Goal: Task Accomplishment & Management: Manage account settings

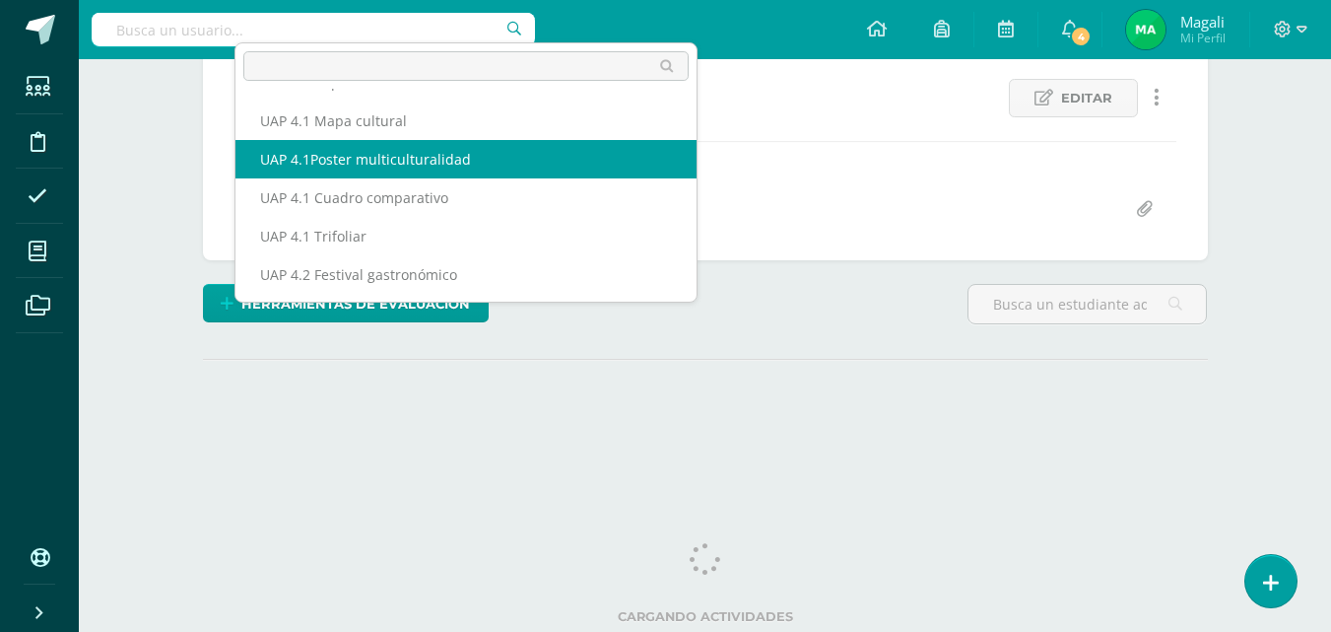
scroll to position [46, 0]
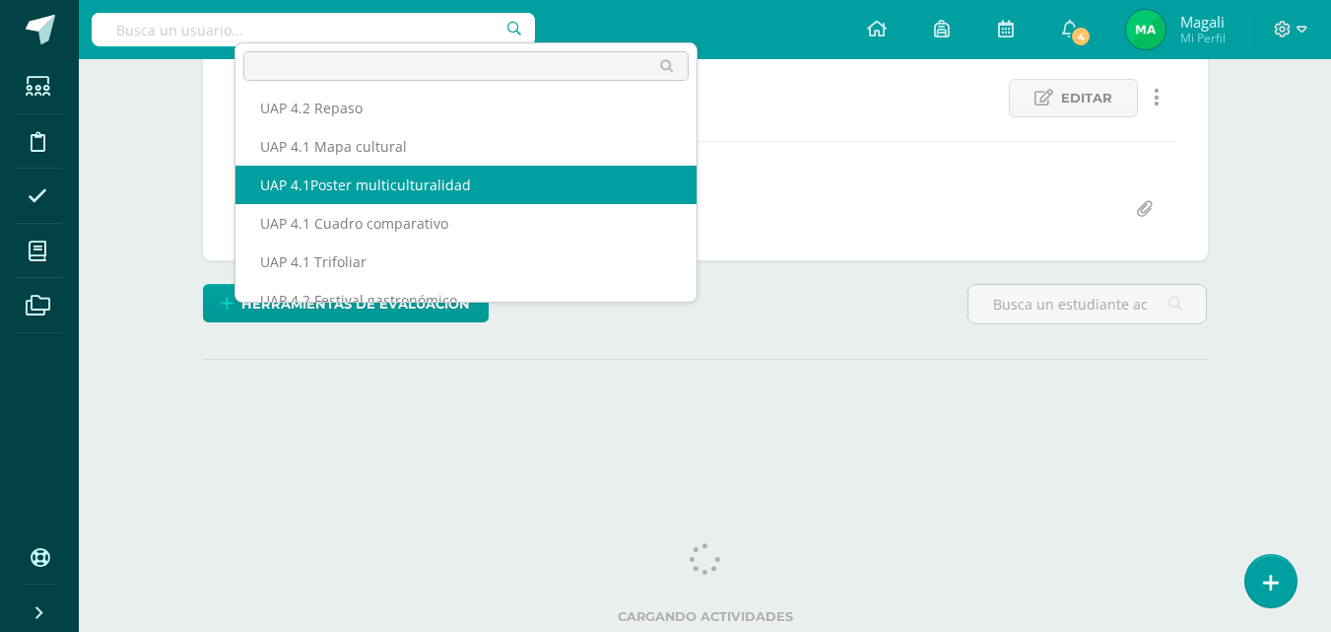
select select "/dashboard/teacher/grade-activity/227172/"
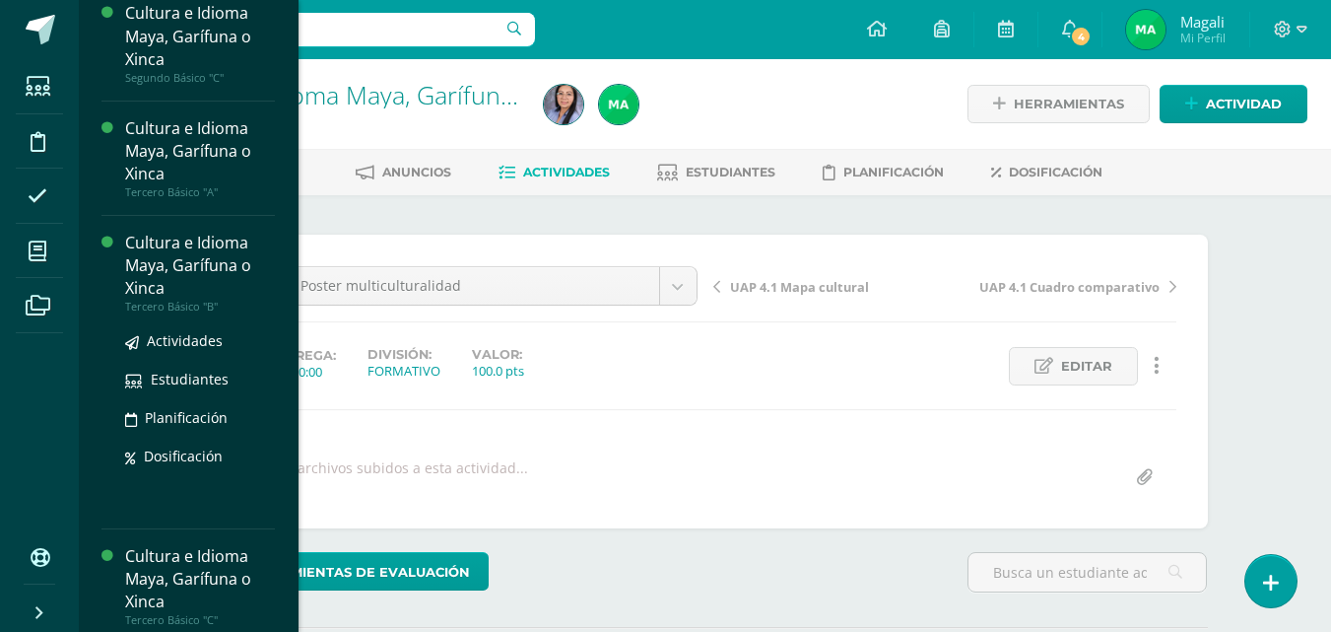
scroll to position [886, 0]
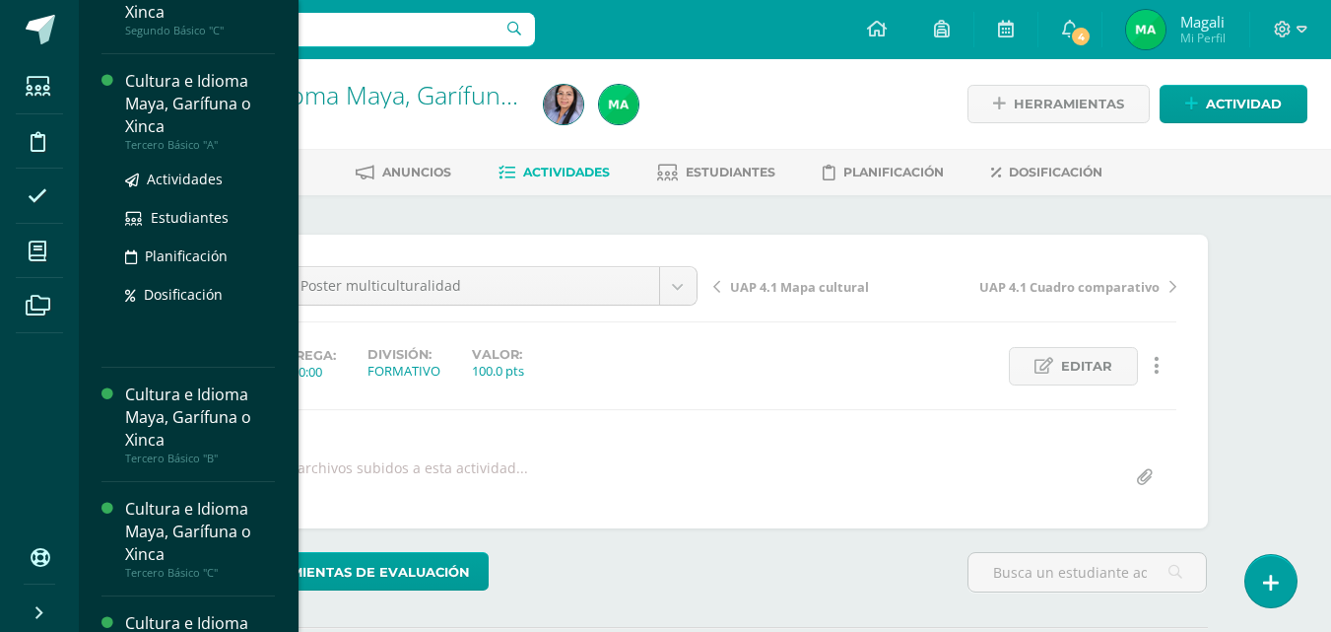
click at [181, 116] on div "Cultura e Idioma Maya, Garífuna o Xinca" at bounding box center [200, 104] width 150 height 68
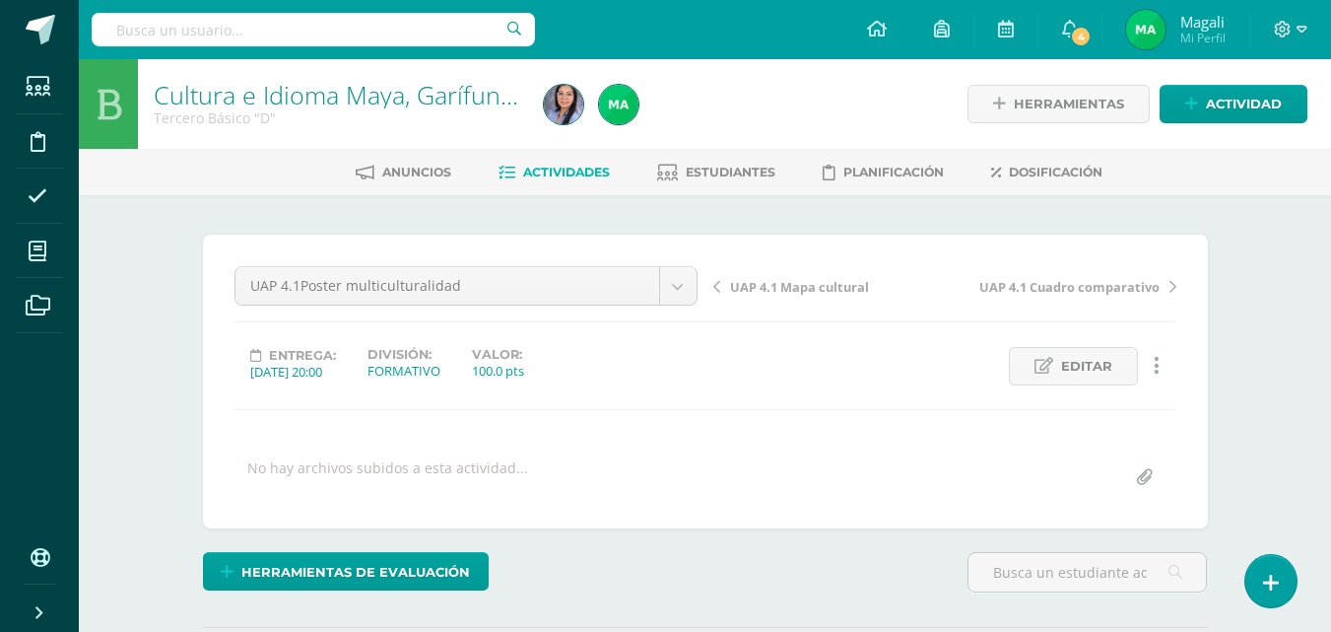
scroll to position [782, 0]
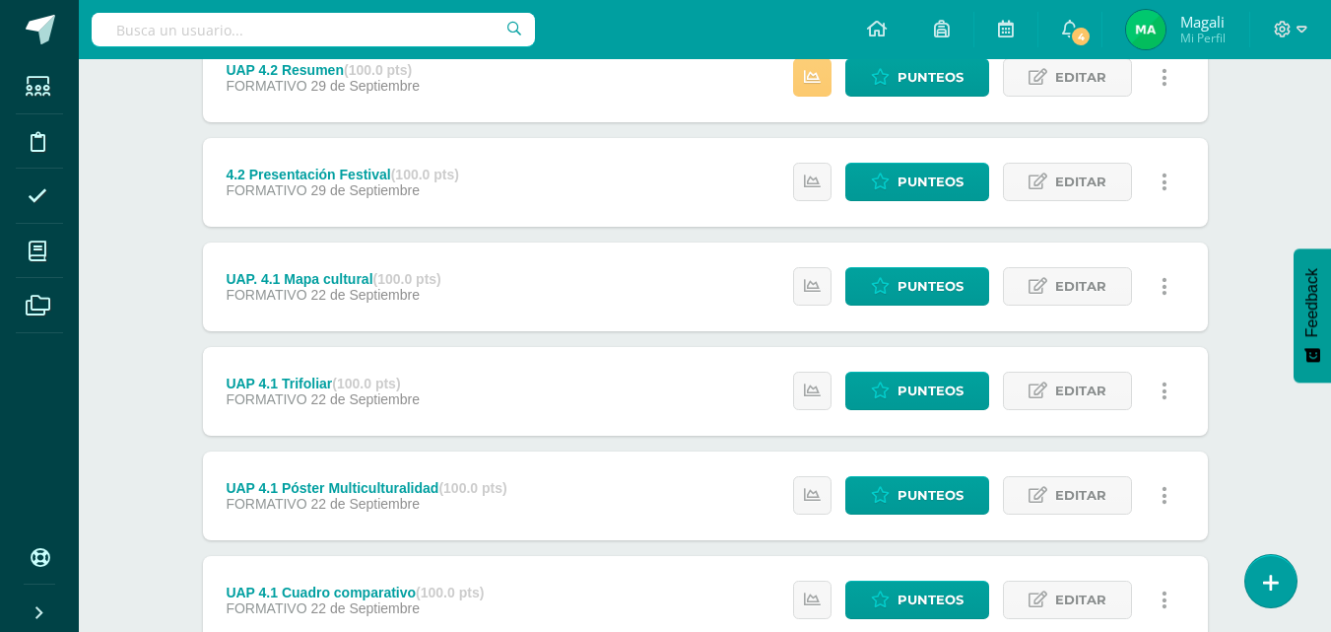
scroll to position [543, 0]
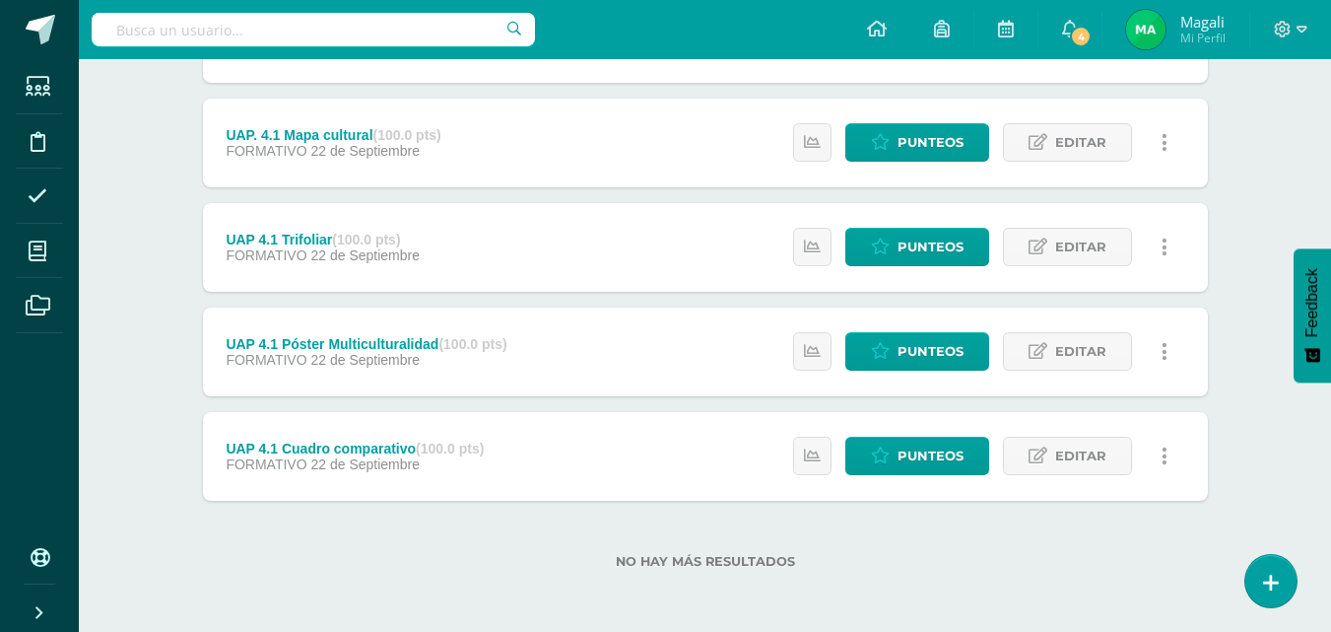
click at [363, 347] on div "UAP 4.1 Póster Multiculturalidad (100.0 pts)" at bounding box center [366, 344] width 281 height 16
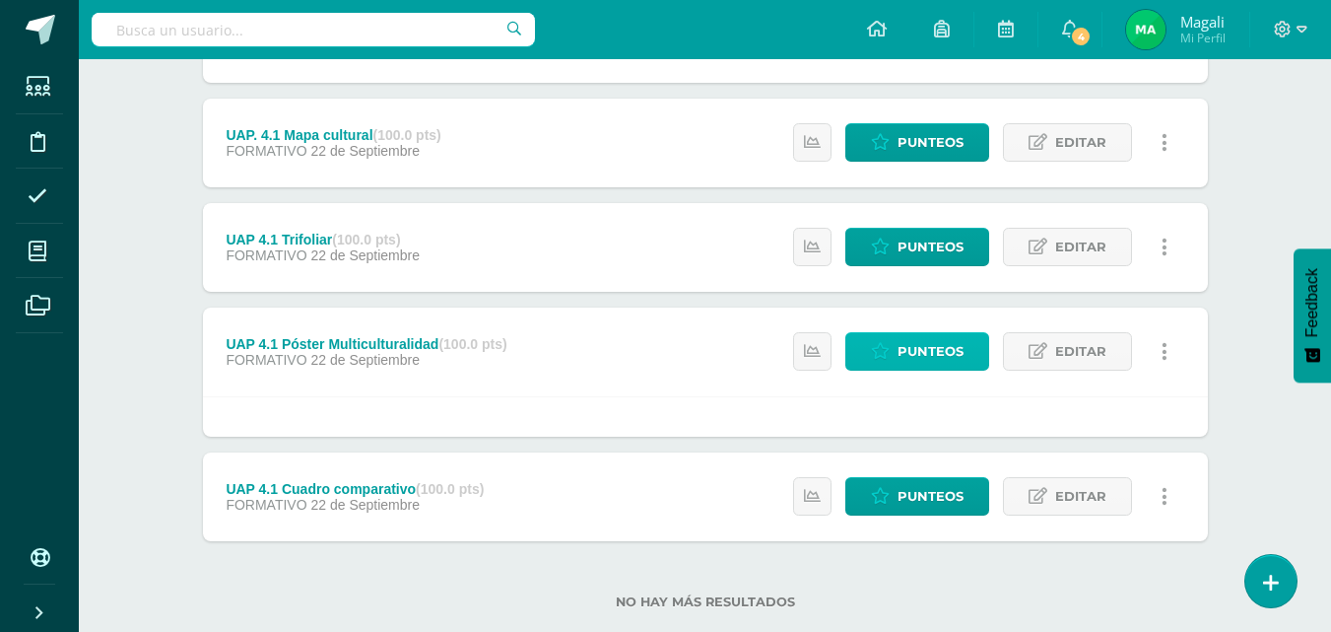
click at [939, 351] on span "Punteos" at bounding box center [931, 351] width 66 height 36
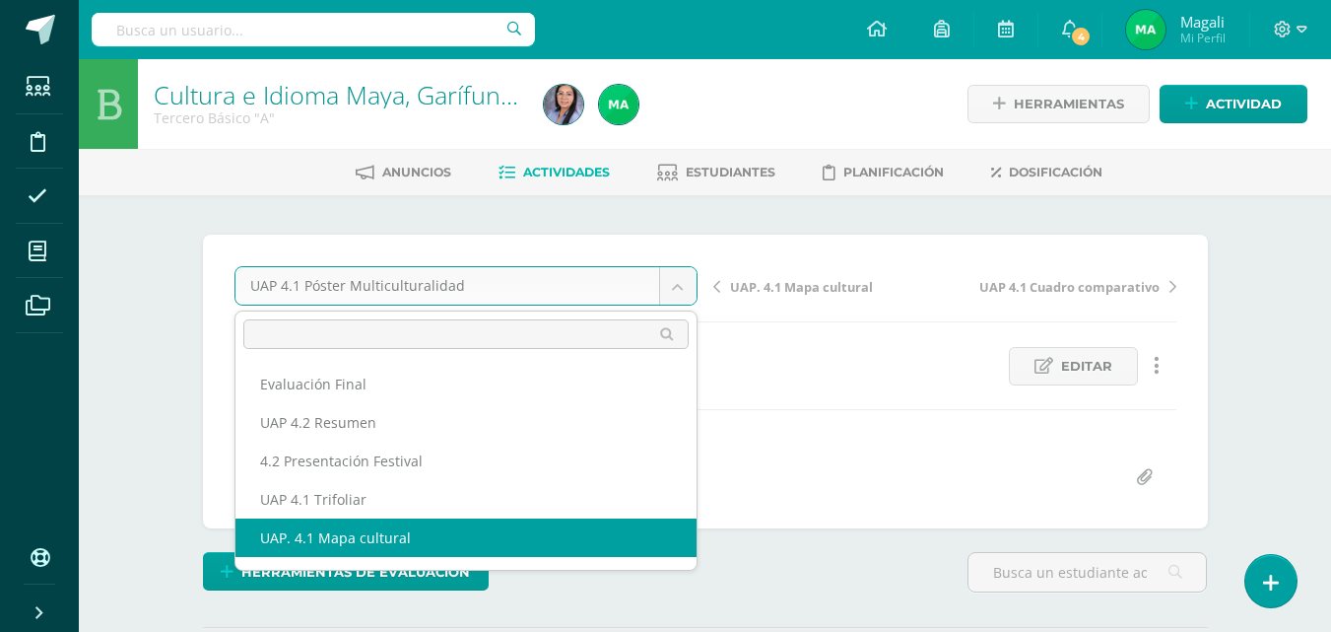
scroll to position [72, 0]
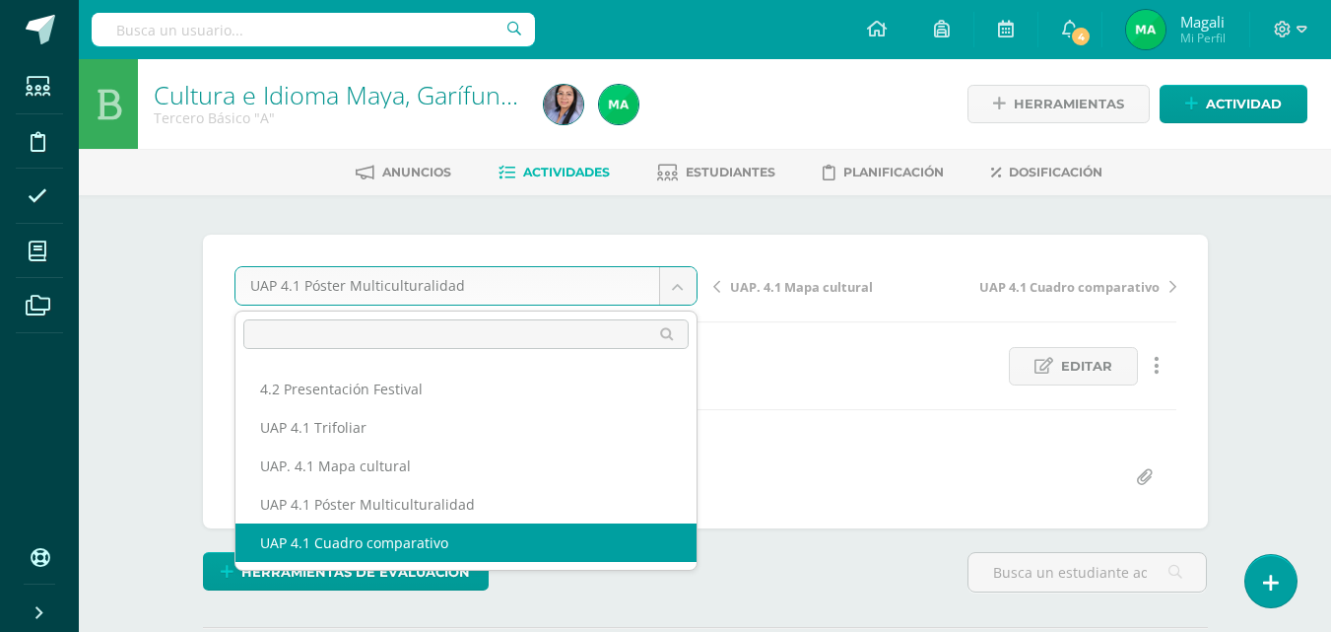
select select "/dashboard/teacher/grade-activity/226868/"
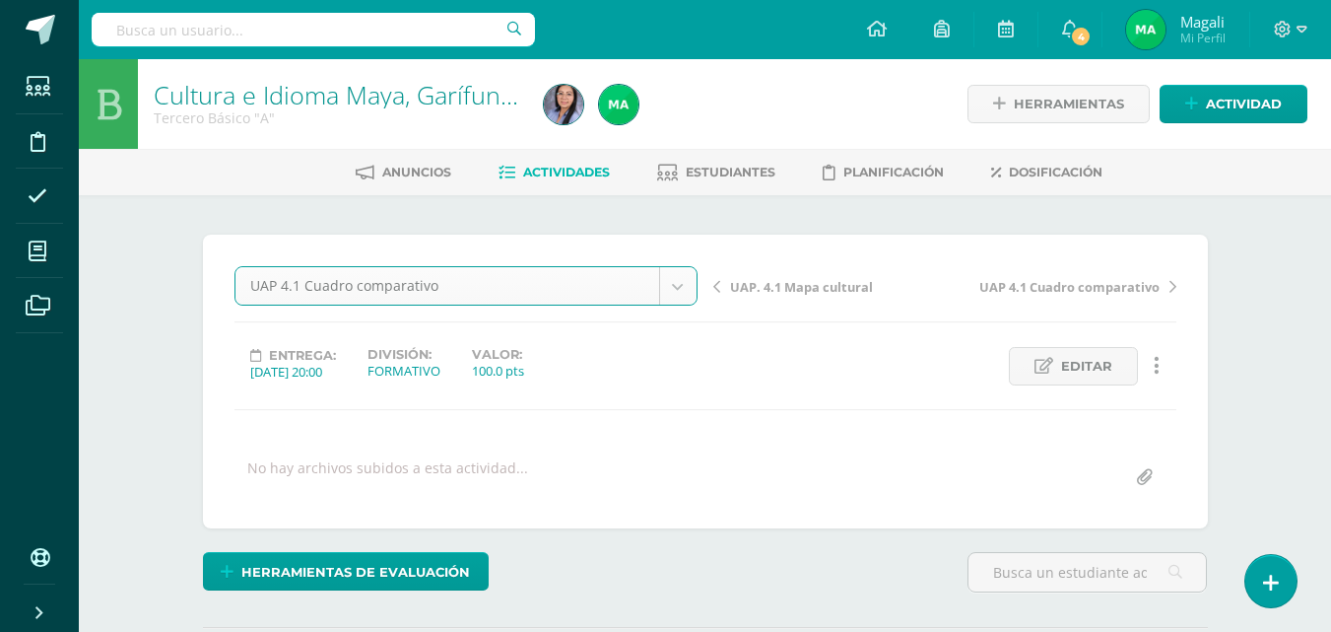
scroll to position [139, 0]
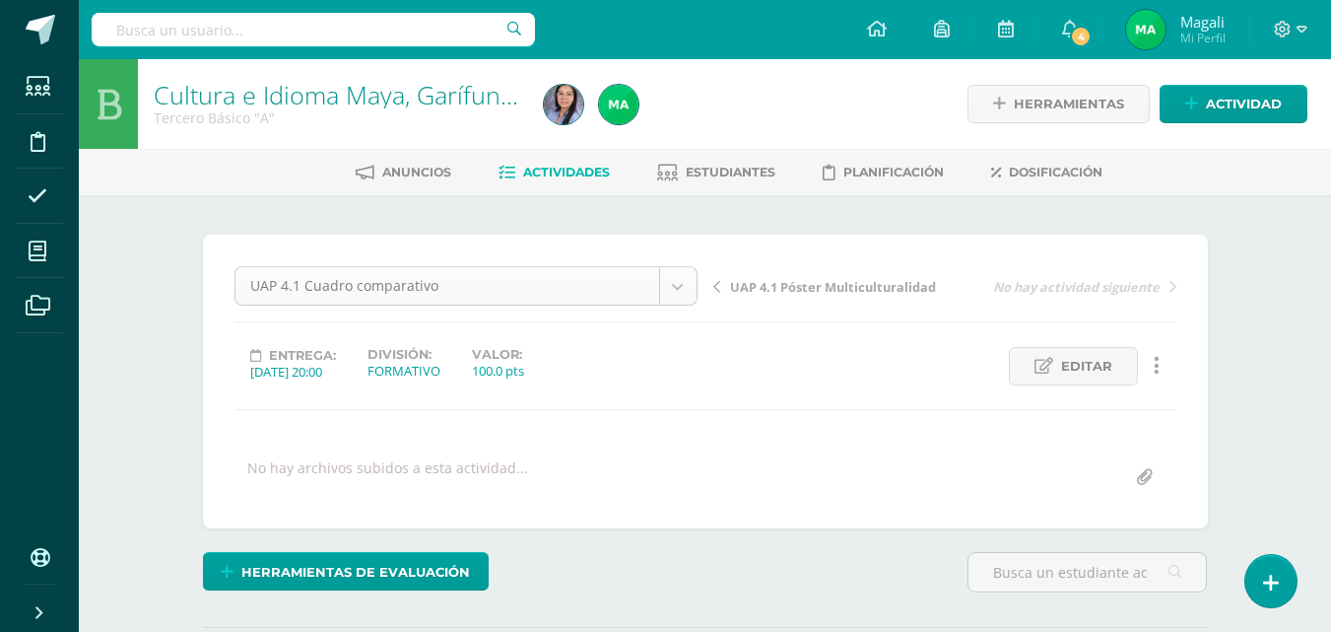
scroll to position [64, 0]
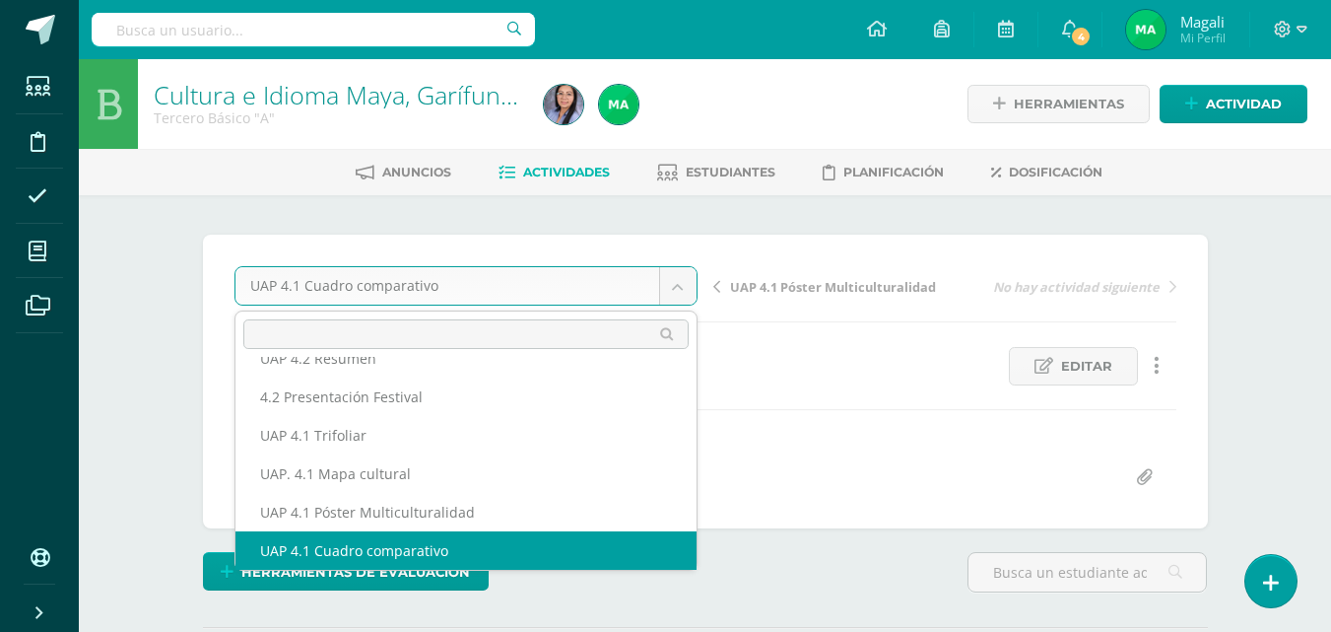
scroll to position [46, 0]
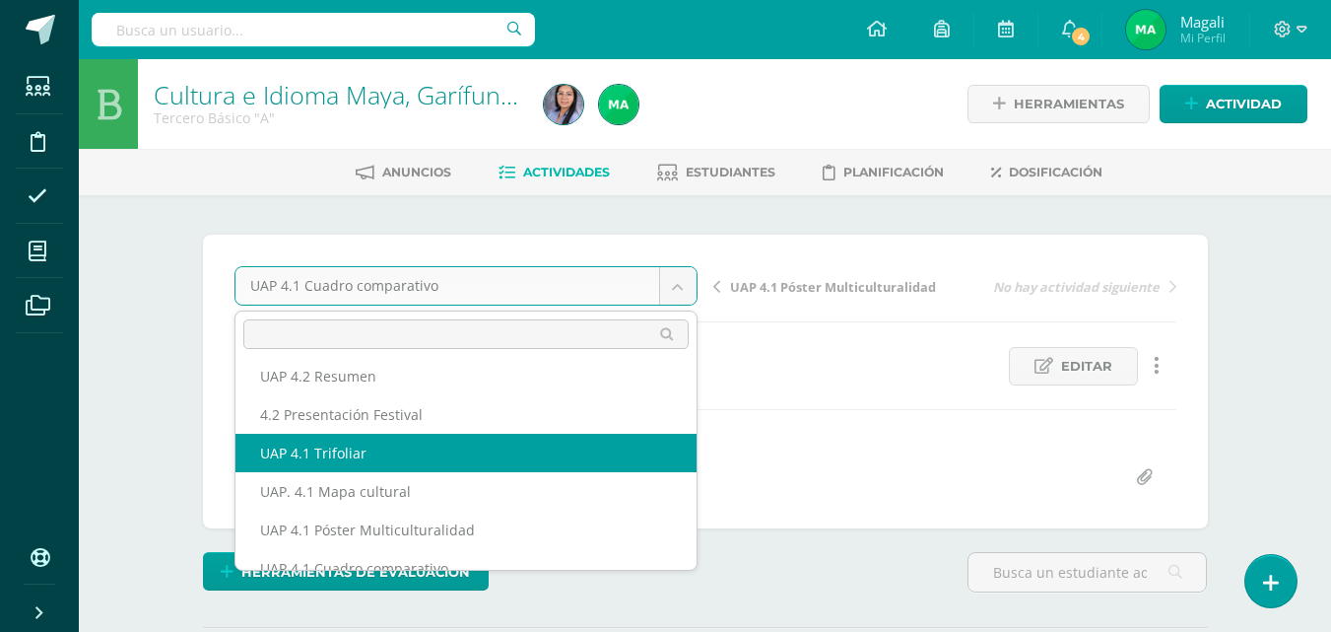
select select "/dashboard/teacher/grade-activity/226869/"
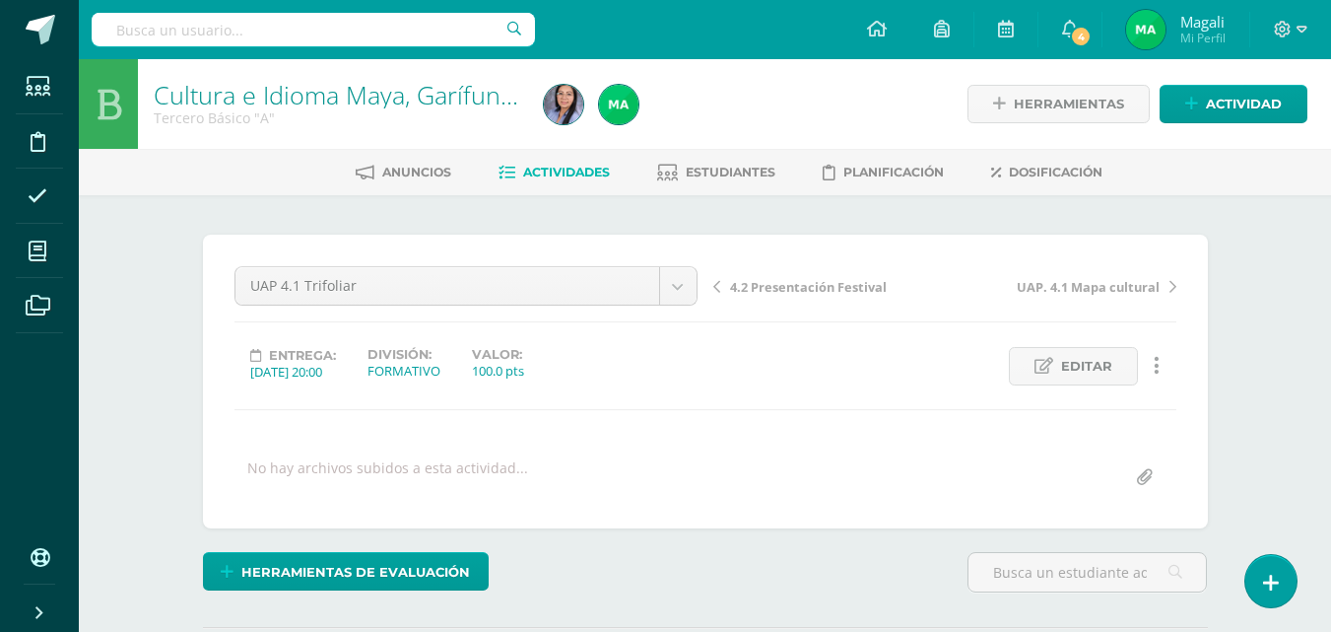
scroll to position [49, 0]
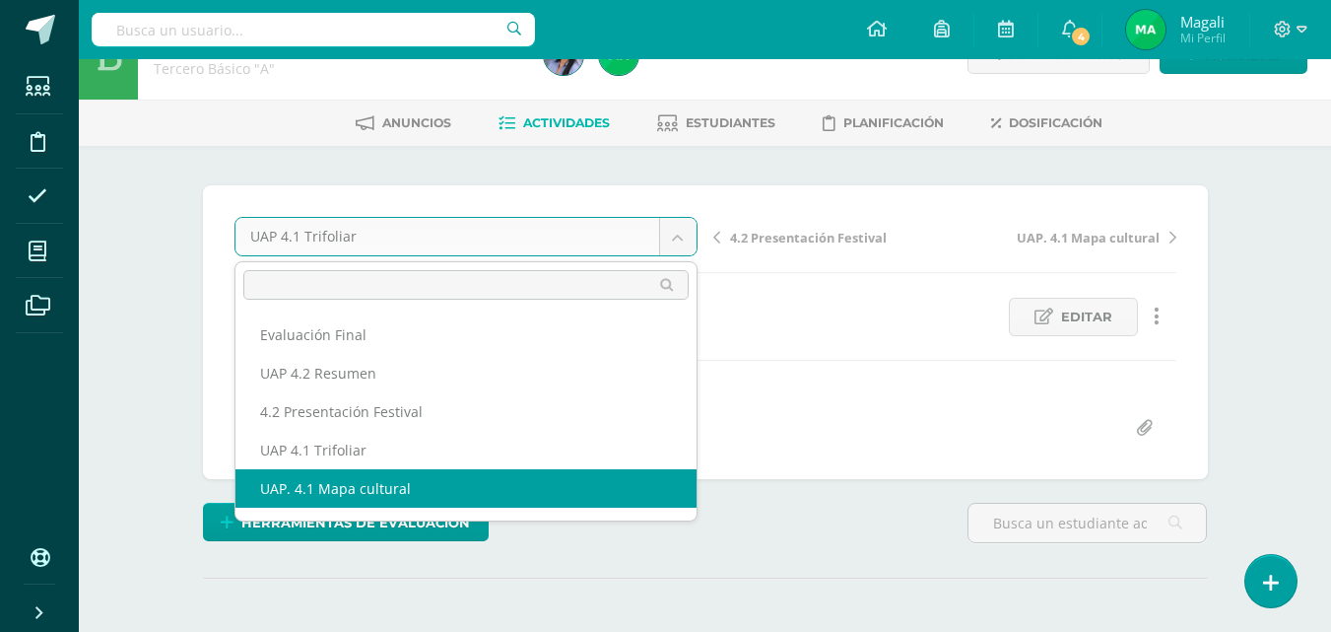
select select "/dashboard/teacher/grade-activity/226870/"
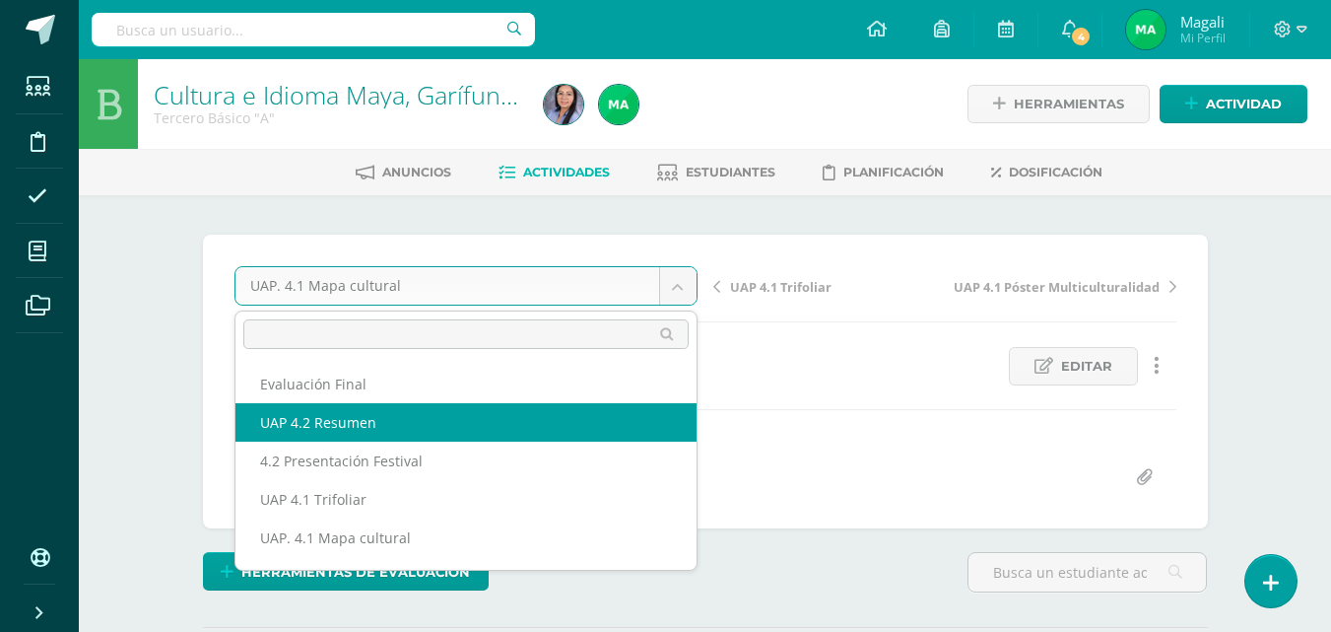
select select "/dashboard/teacher/grade-activity/227055/"
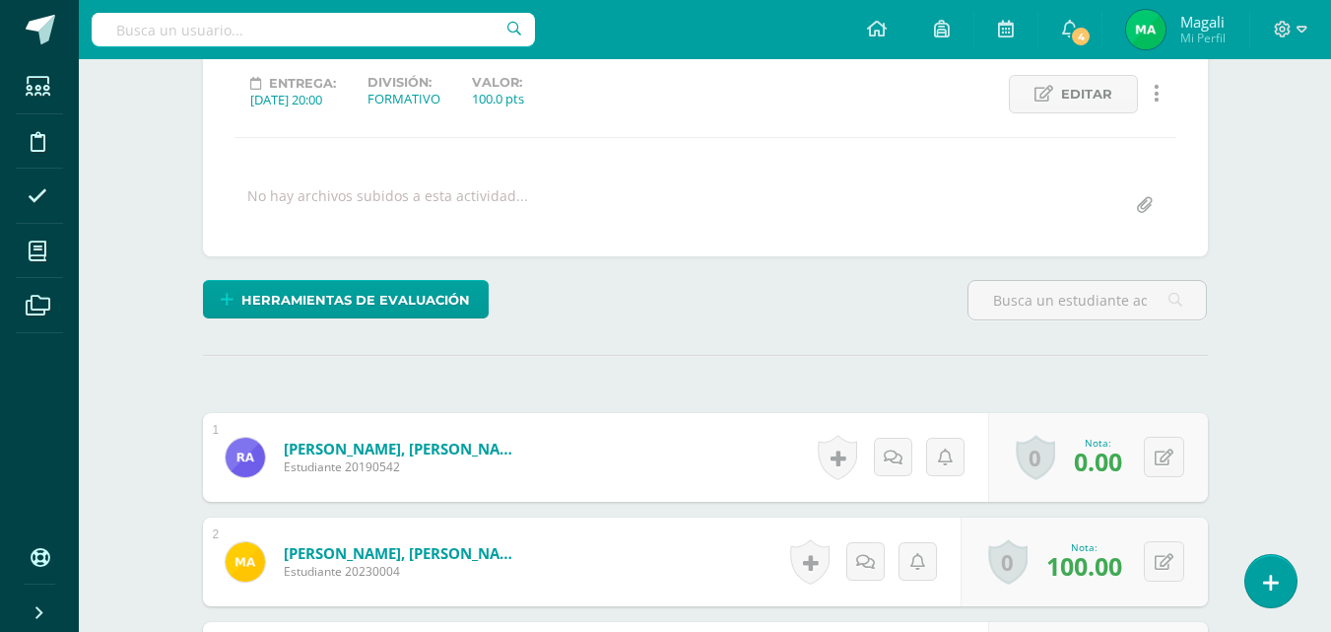
scroll to position [273, 0]
type input "0"
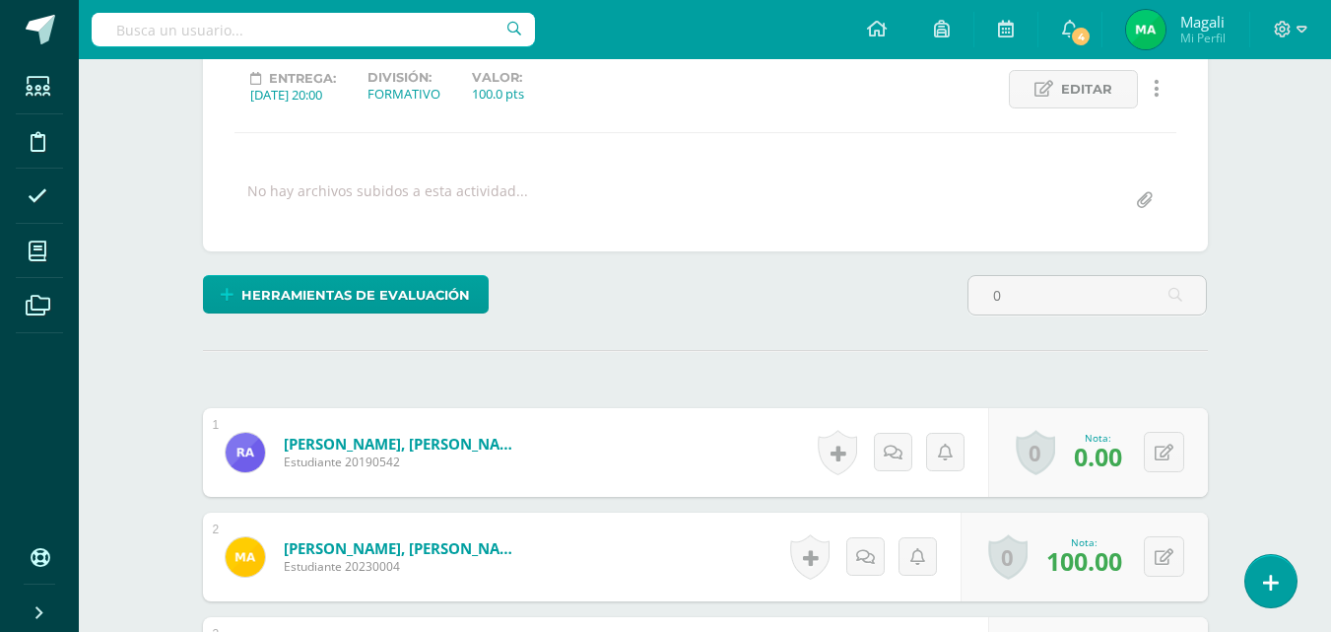
scroll to position [278, 0]
